Goal: Check status: Check status

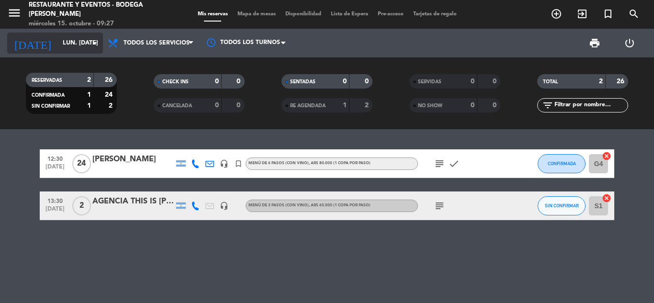
click at [88, 40] on input "lun. [DATE]" at bounding box center [98, 43] width 81 height 16
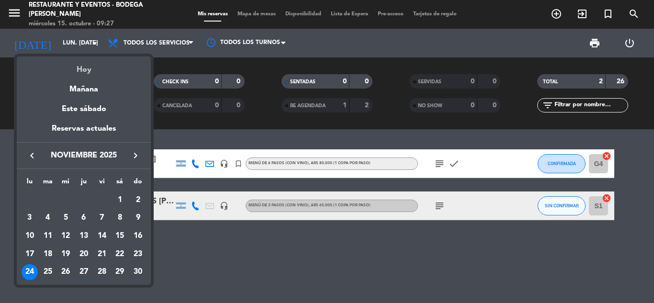
click at [83, 71] on div "Hoy" at bounding box center [84, 67] width 134 height 20
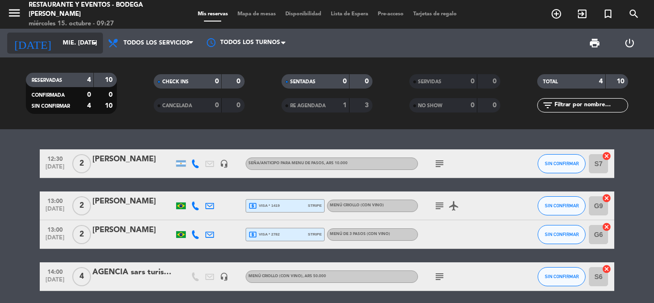
click at [71, 43] on input "mié. [DATE]" at bounding box center [98, 43] width 81 height 16
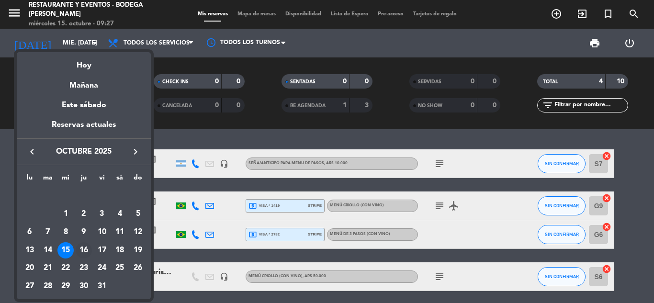
click at [86, 247] on div "16" at bounding box center [84, 250] width 16 height 16
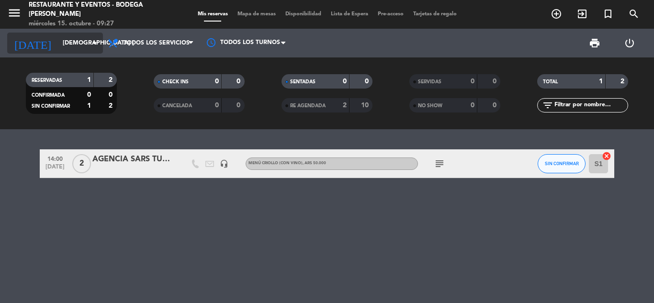
click at [61, 42] on input "[DEMOGRAPHIC_DATA] [DATE]" at bounding box center [98, 43] width 81 height 16
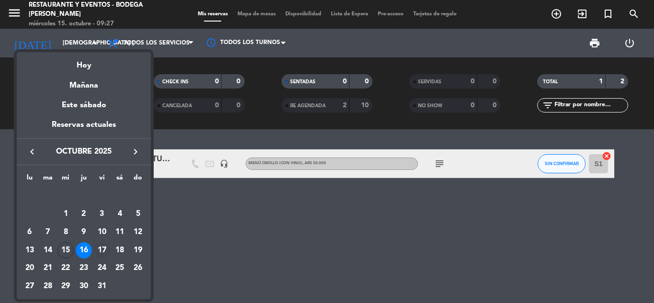
click at [99, 246] on div "17" at bounding box center [102, 250] width 16 height 16
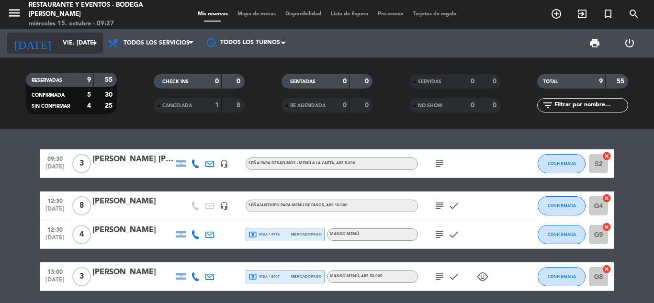
click at [58, 40] on input "vie. [DATE]" at bounding box center [98, 43] width 81 height 16
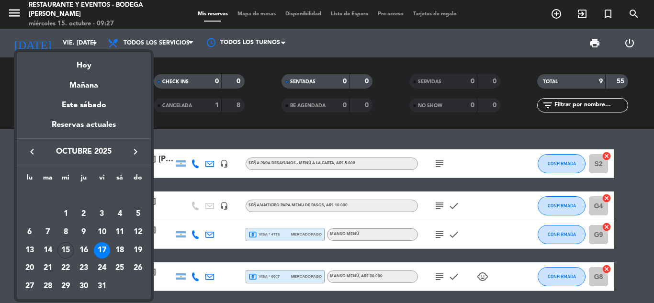
click at [115, 249] on div "18" at bounding box center [120, 250] width 16 height 16
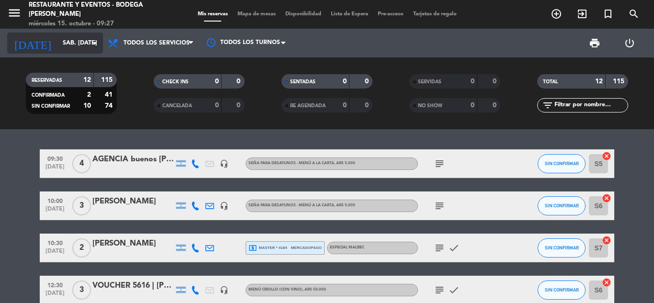
click at [58, 41] on input "sáb. [DATE]" at bounding box center [98, 43] width 81 height 16
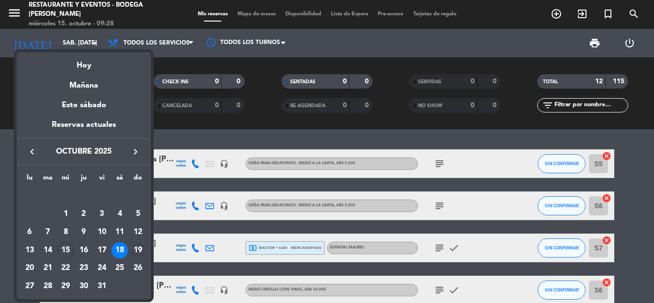
click at [137, 251] on div "19" at bounding box center [138, 250] width 16 height 16
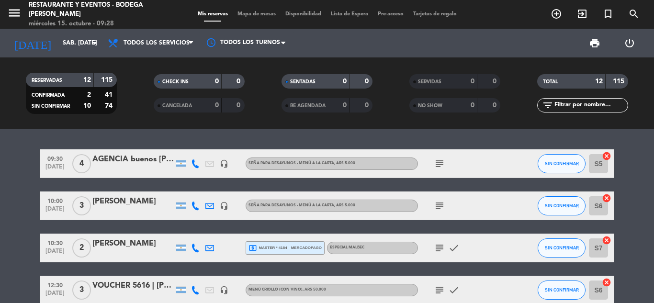
type input "dom. [DATE]"
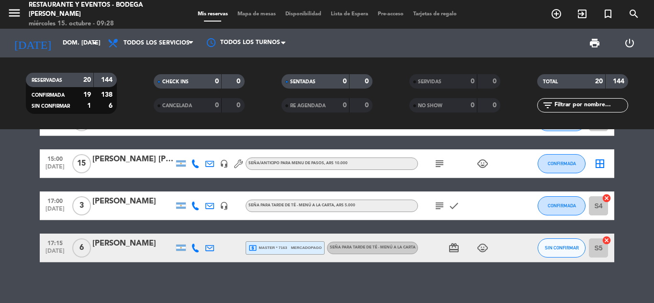
scroll to position [616, 0]
